Goal: Check status: Check status

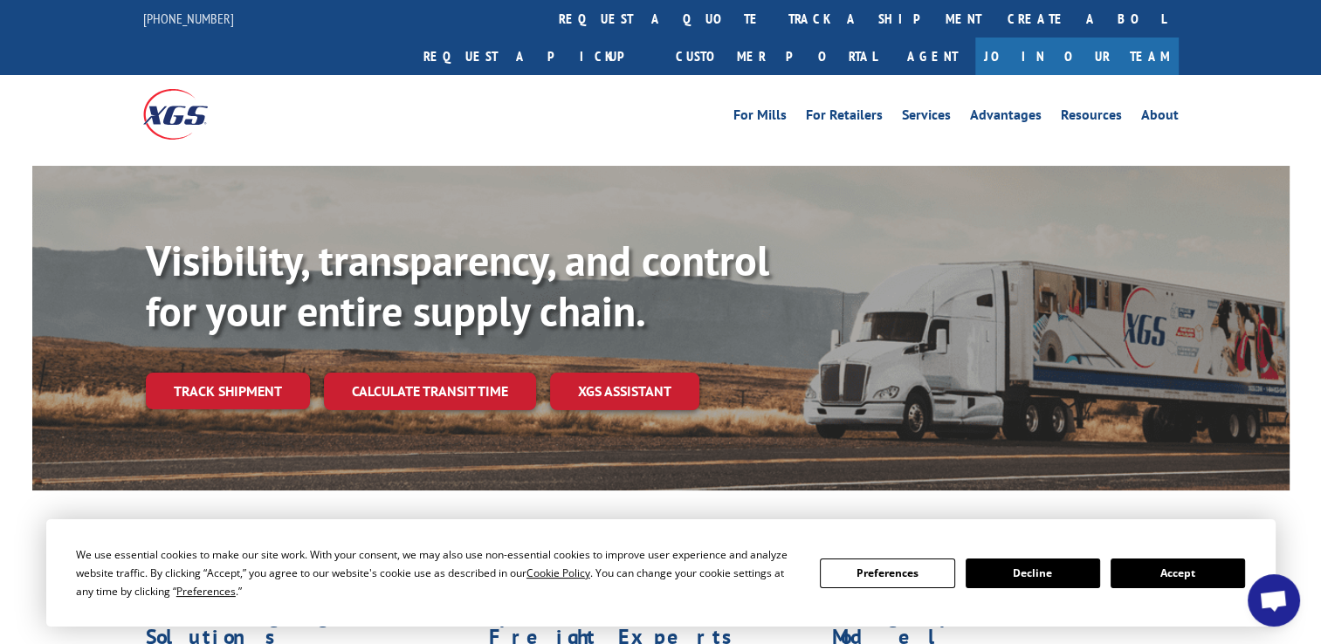
click at [238, 373] on link "Track shipment" at bounding box center [228, 391] width 164 height 37
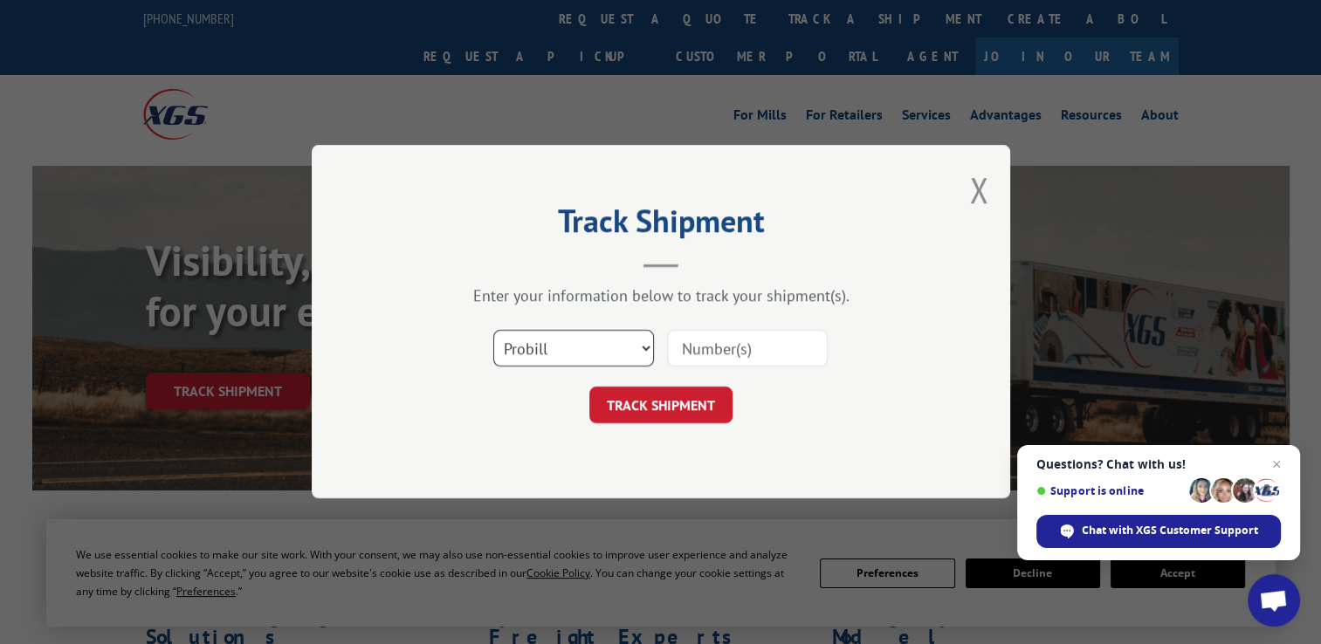
click at [637, 358] on select "Select category... Probill BOL PO" at bounding box center [573, 349] width 161 height 37
select select "bol"
click at [493, 331] on select "Select category... Probill BOL PO" at bounding box center [573, 349] width 161 height 37
click at [622, 412] on button "TRACK SHIPMENT" at bounding box center [660, 406] width 143 height 37
paste input "2873881"
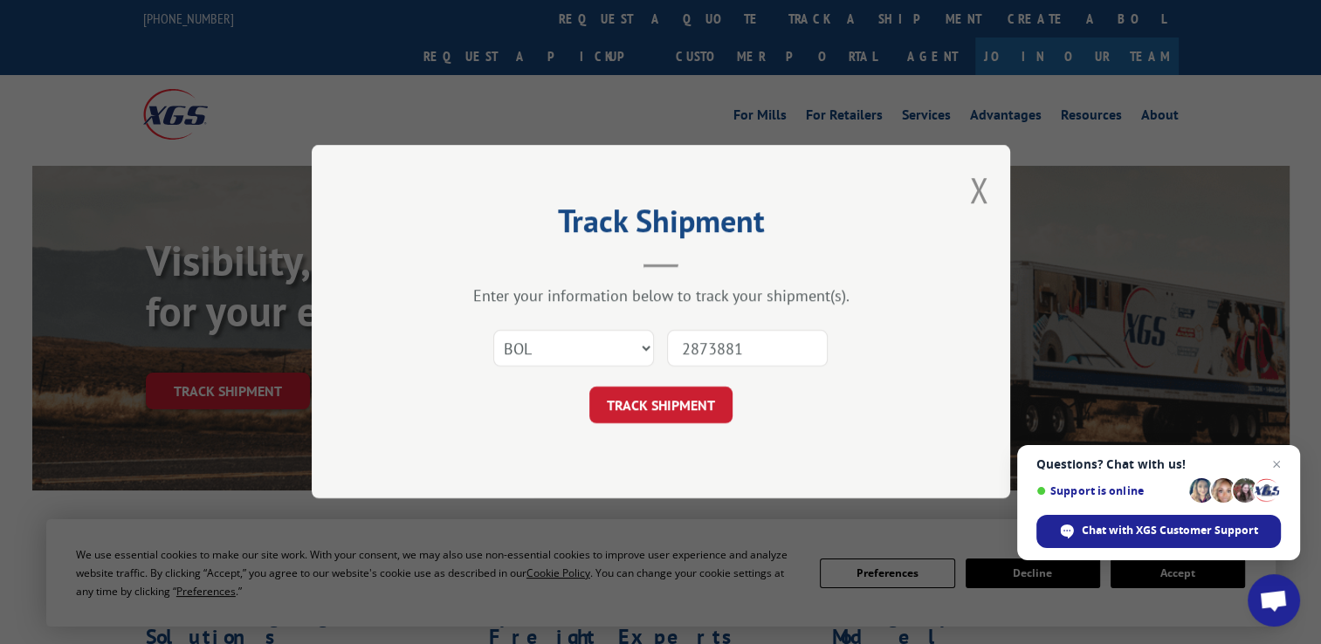
type input "2873881"
click at [675, 393] on button "TRACK SHIPMENT" at bounding box center [660, 406] width 143 height 37
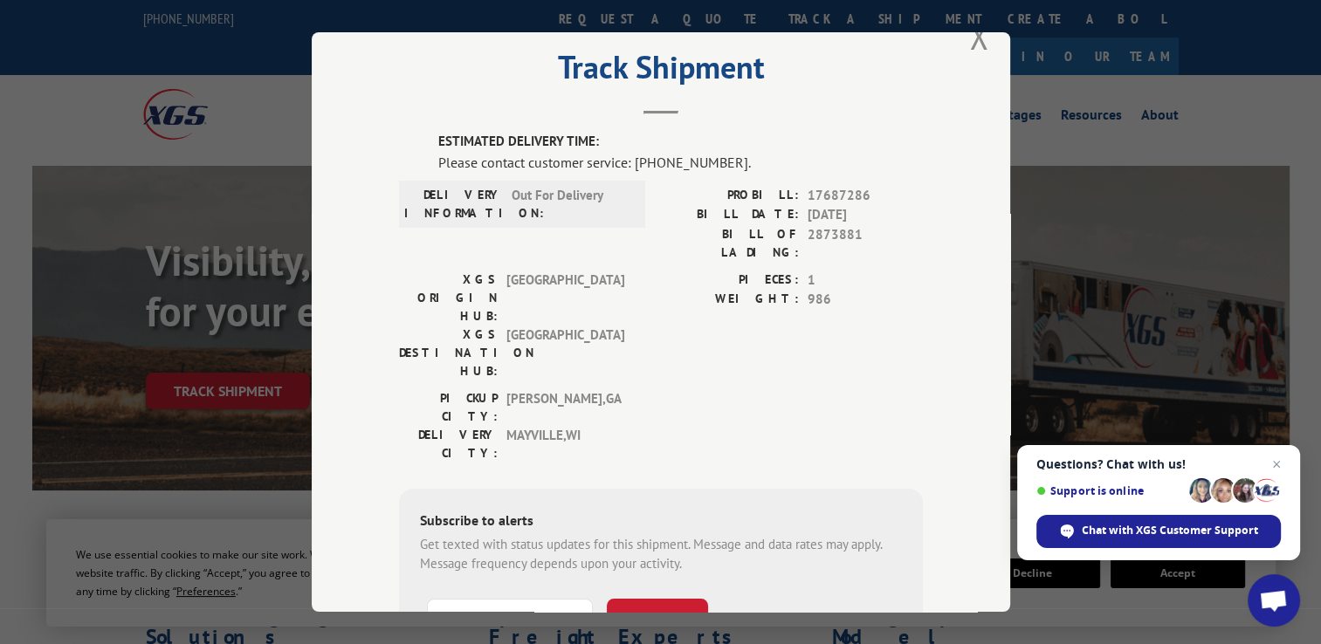
scroll to position [40, 0]
